Goal: Navigation & Orientation: Understand site structure

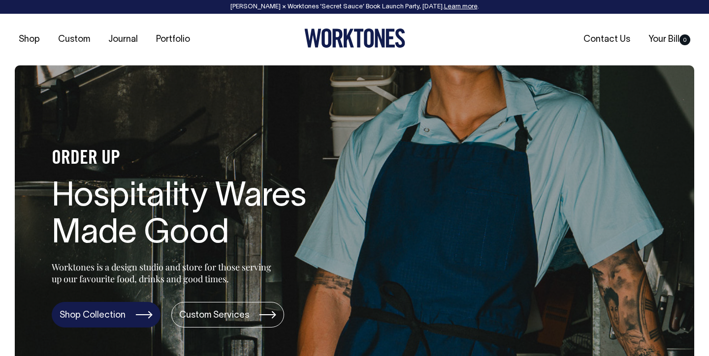
click at [115, 316] on link "Shop Collection" at bounding box center [106, 315] width 109 height 26
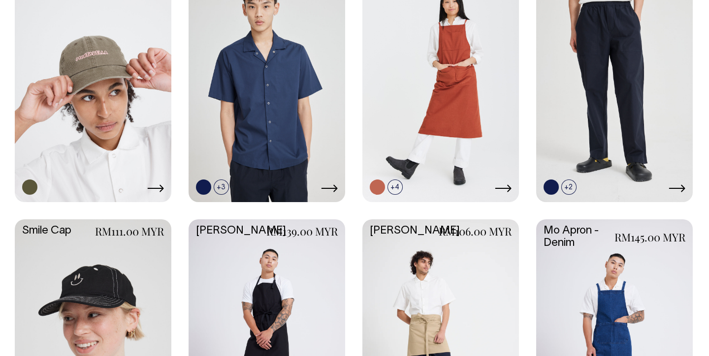
scroll to position [1026, 0]
click at [107, 85] on link at bounding box center [93, 84] width 157 height 233
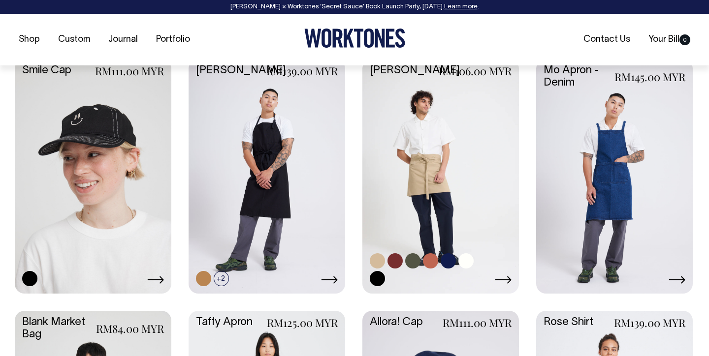
scroll to position [1187, 0]
click at [414, 255] on link at bounding box center [412, 260] width 15 height 15
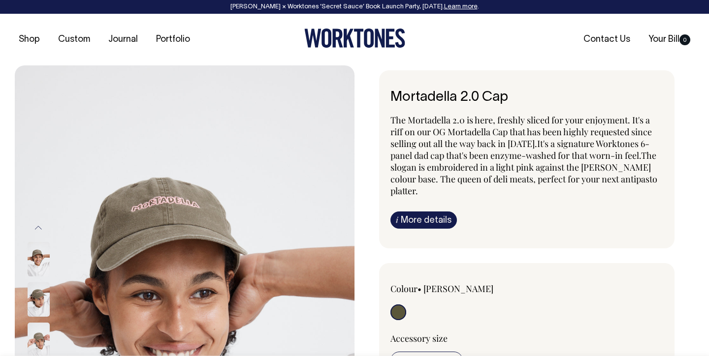
click at [31, 310] on img at bounding box center [39, 300] width 22 height 34
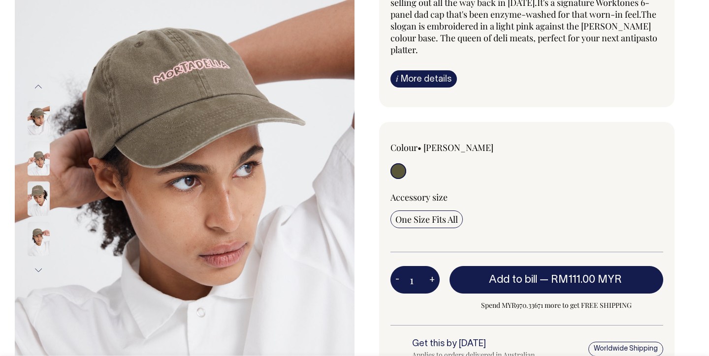
scroll to position [140, 0]
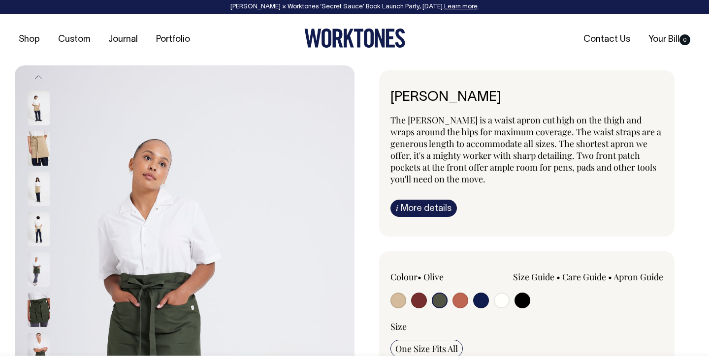
select select "Olive"
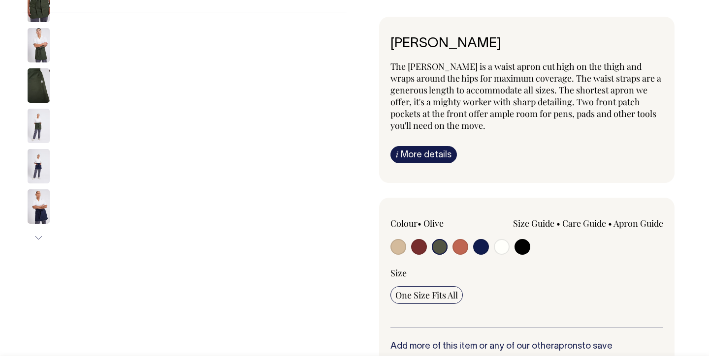
scroll to position [54, 0]
click at [30, 80] on img at bounding box center [39, 85] width 22 height 34
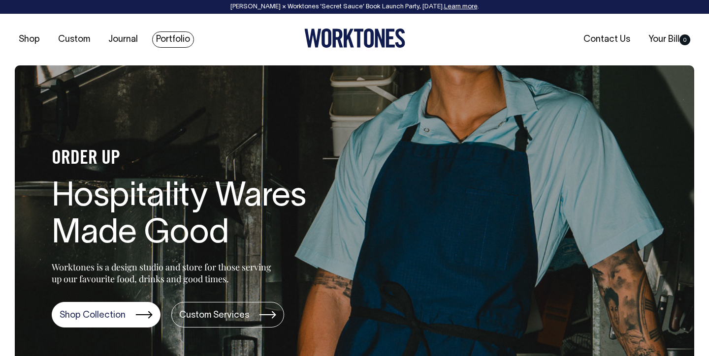
click at [156, 37] on link "Portfolio" at bounding box center [173, 40] width 42 height 16
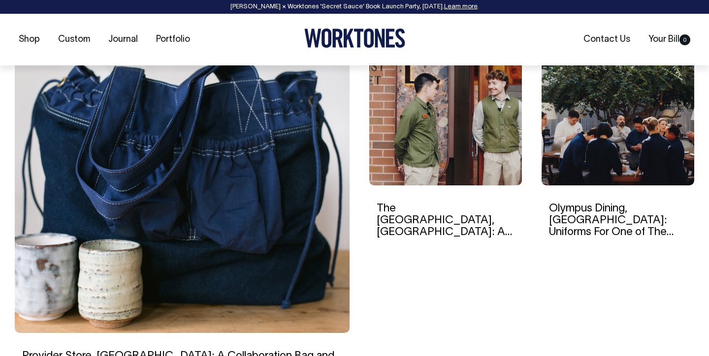
scroll to position [308, 0]
click at [421, 145] on img at bounding box center [445, 118] width 153 height 133
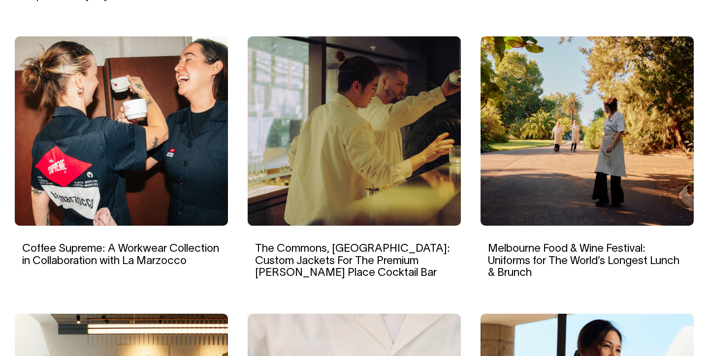
scroll to position [678, 0]
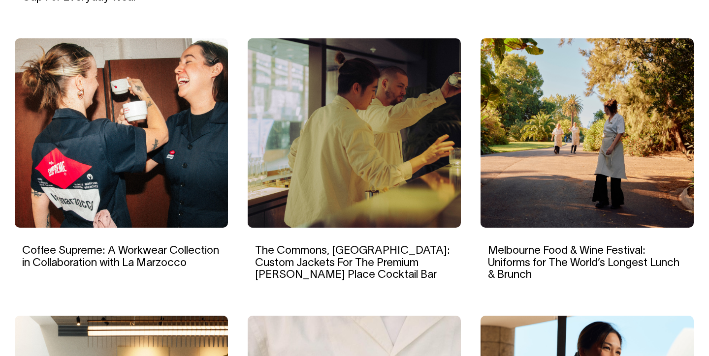
click at [388, 174] on img at bounding box center [354, 133] width 213 height 190
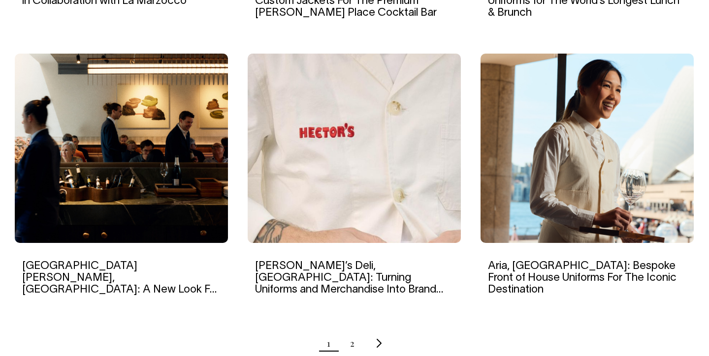
scroll to position [938, 0]
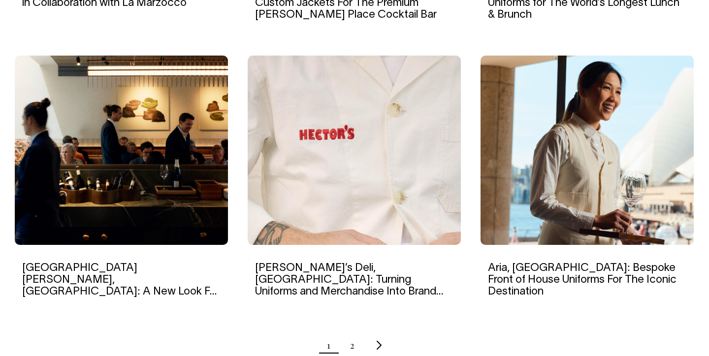
click at [355, 345] on ul "1 2" at bounding box center [354, 345] width 679 height 25
click at [350, 345] on link "2" at bounding box center [352, 345] width 4 height 25
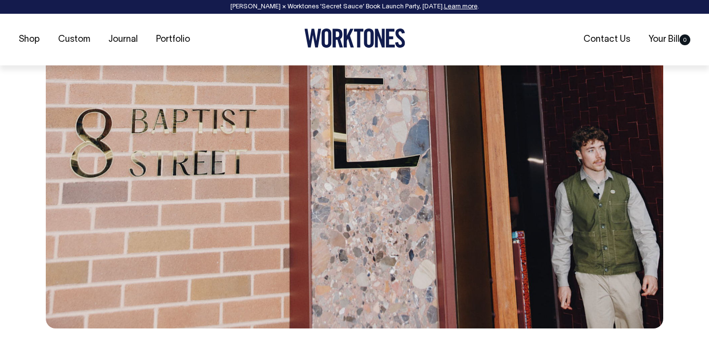
scroll to position [3018, 0]
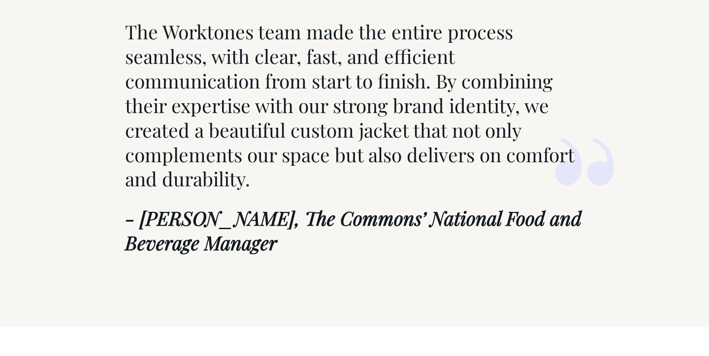
scroll to position [5542, 0]
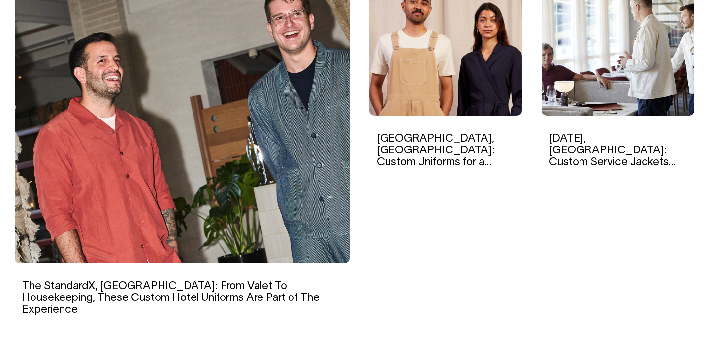
scroll to position [377, 0]
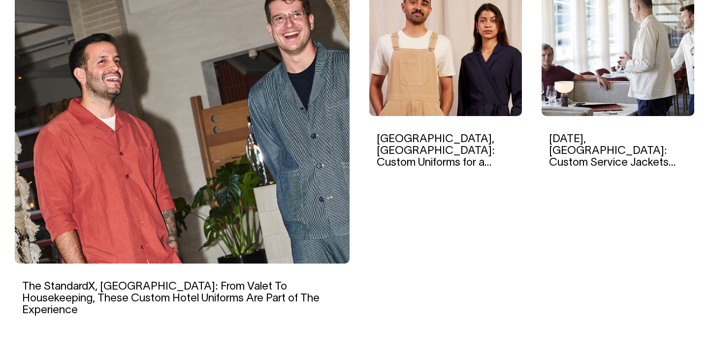
click at [626, 84] on img at bounding box center [617, 49] width 153 height 133
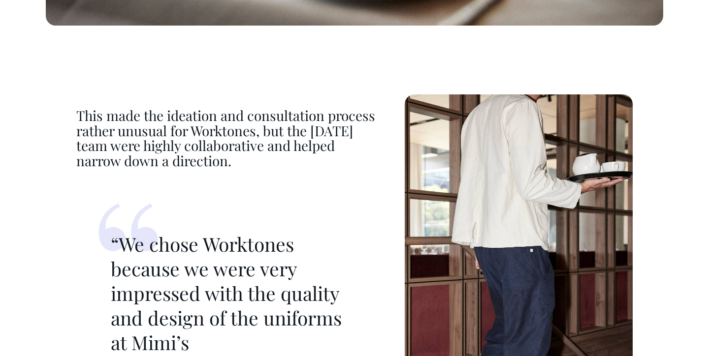
scroll to position [2719, 0]
